Goal: Use online tool/utility: Utilize a website feature to perform a specific function

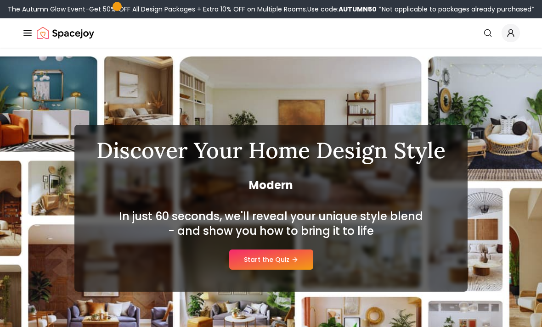
click at [302, 261] on link "Start the Quiz" at bounding box center [271, 260] width 84 height 20
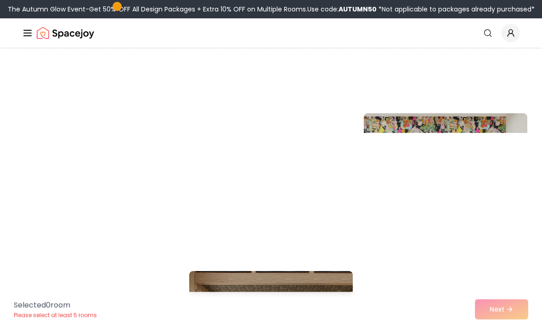
scroll to position [327, 0]
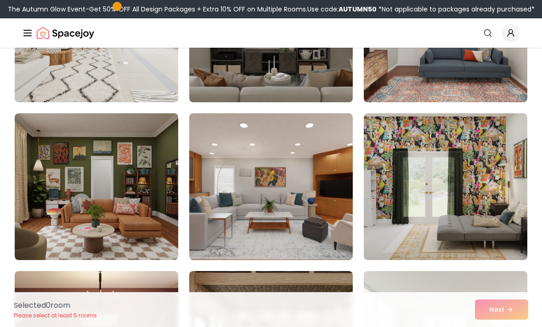
click at [111, 181] on img at bounding box center [96, 186] width 163 height 147
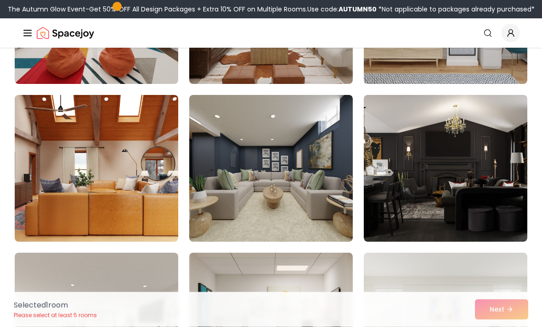
scroll to position [1294, 0]
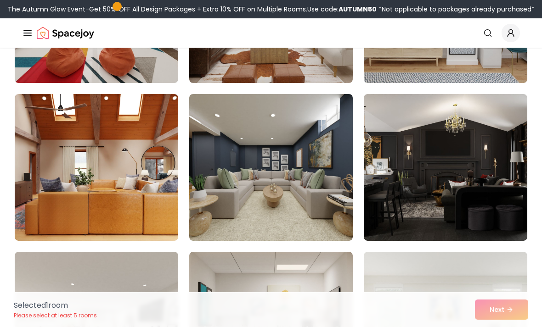
click at [493, 207] on img at bounding box center [445, 167] width 163 height 147
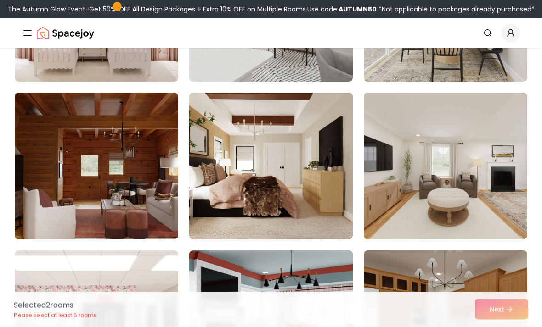
scroll to position [1928, 0]
click at [82, 173] on img at bounding box center [96, 166] width 163 height 147
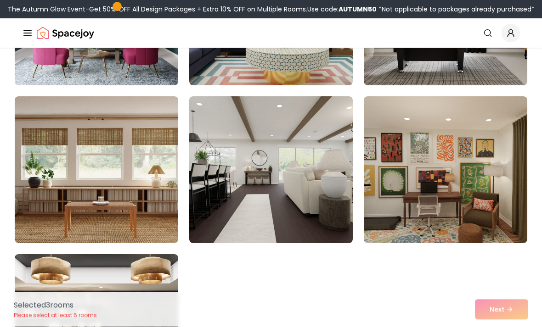
scroll to position [5083, 0]
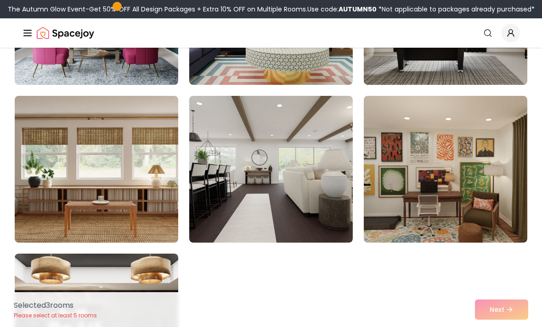
click at [121, 185] on img at bounding box center [96, 169] width 163 height 147
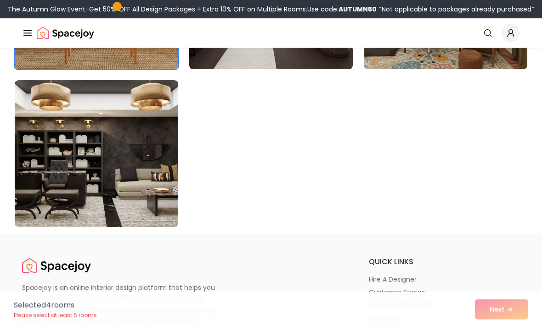
scroll to position [5257, 0]
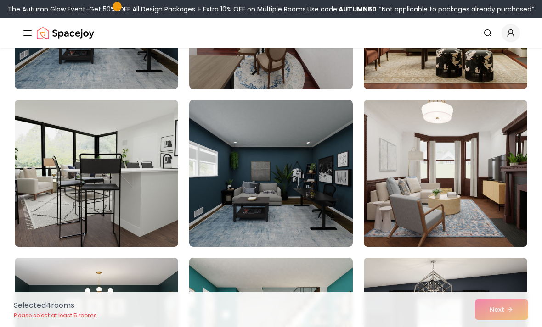
click at [482, 204] on img at bounding box center [445, 173] width 163 height 147
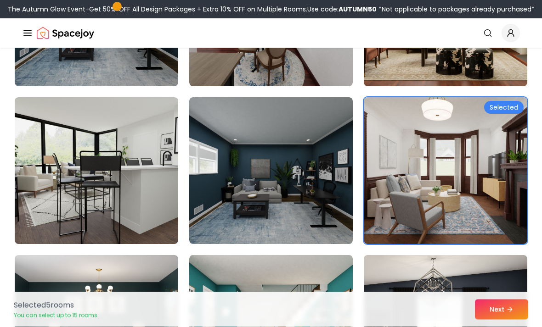
scroll to position [4767, 0]
click at [503, 320] on button "Next" at bounding box center [501, 310] width 53 height 20
